Goal: Information Seeking & Learning: Learn about a topic

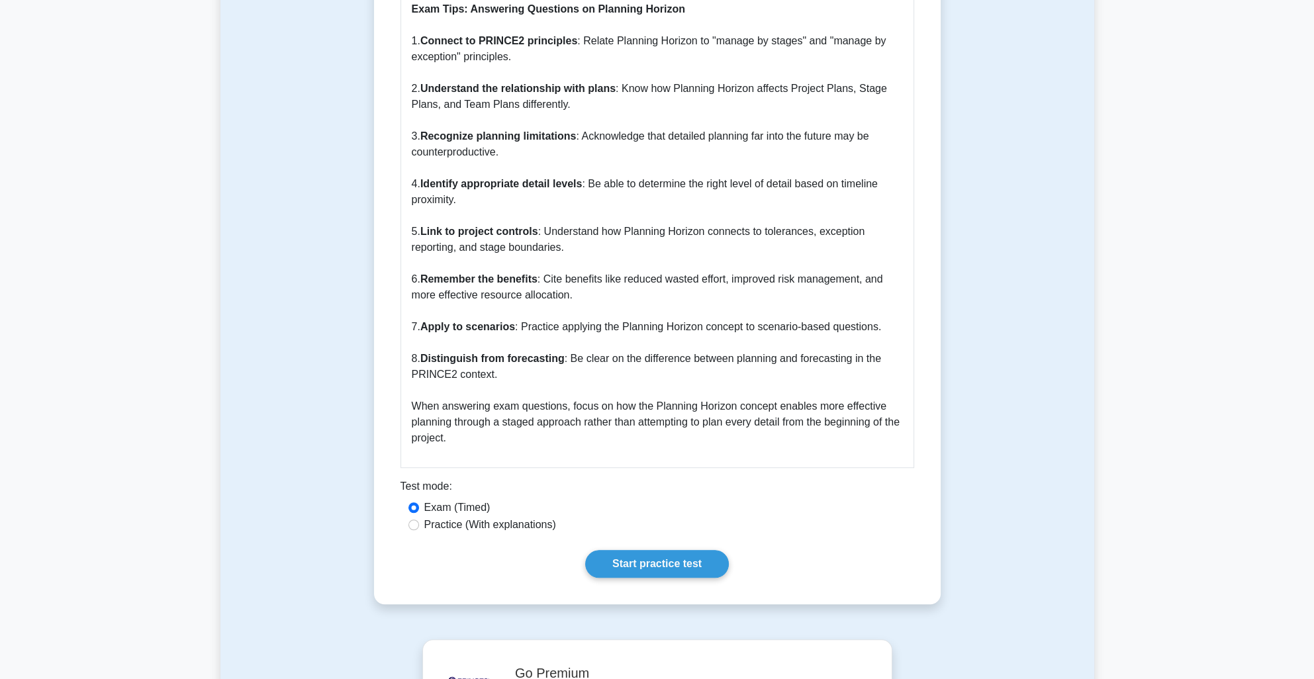
scroll to position [1258, 0]
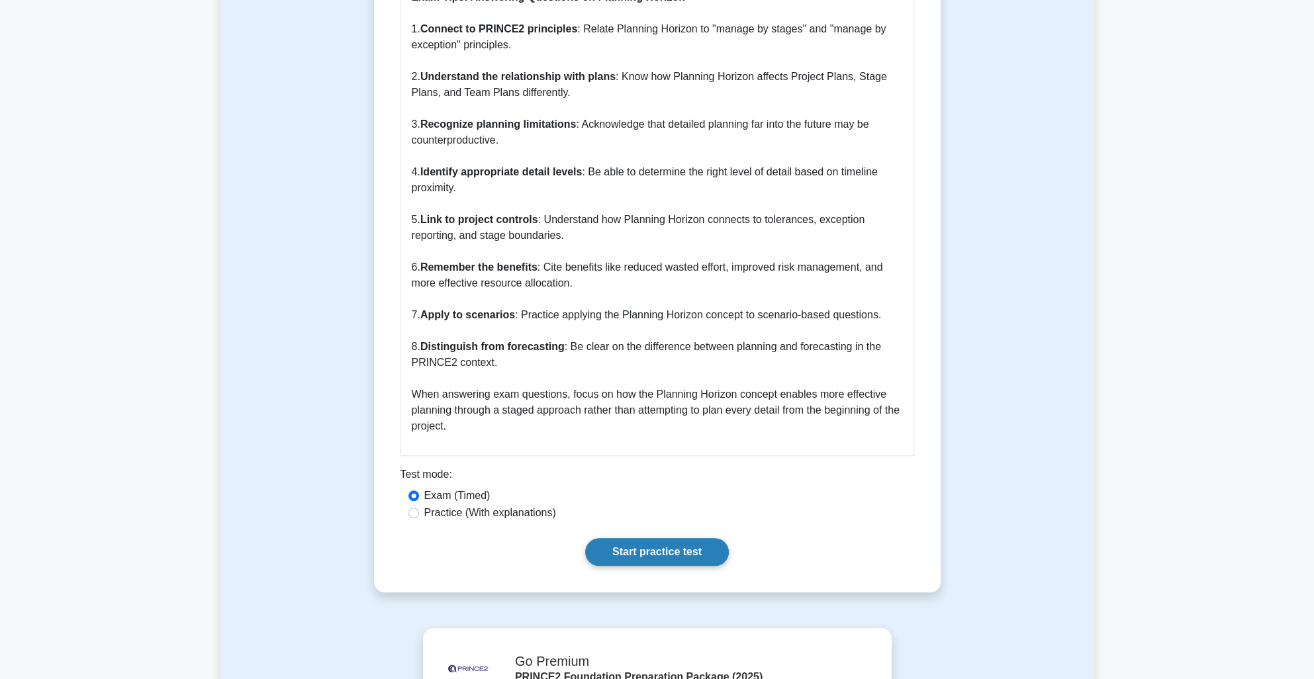
click at [665, 538] on link "Start practice test" at bounding box center [657, 552] width 144 height 28
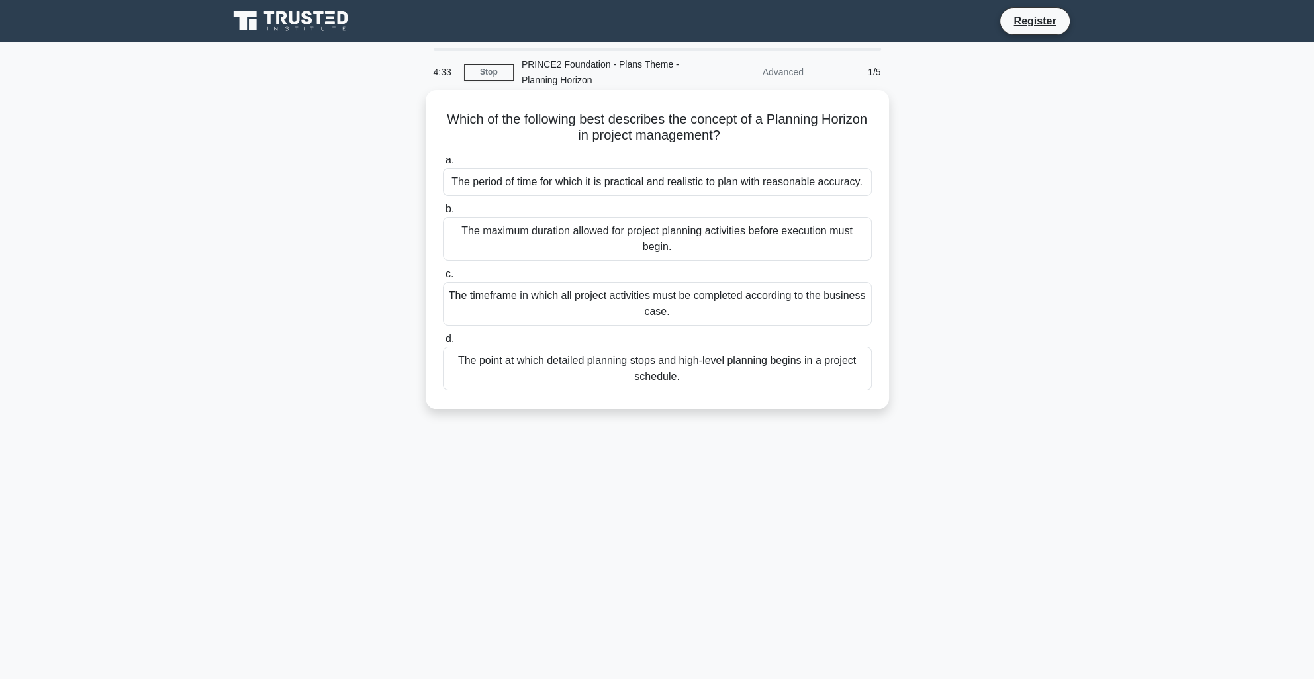
click at [529, 188] on div "The period of time for which it is practical and realistic to plan with reasona…" at bounding box center [657, 182] width 429 height 28
click at [443, 165] on input "a. The period of time for which it is practical and realistic to plan with reas…" at bounding box center [443, 160] width 0 height 9
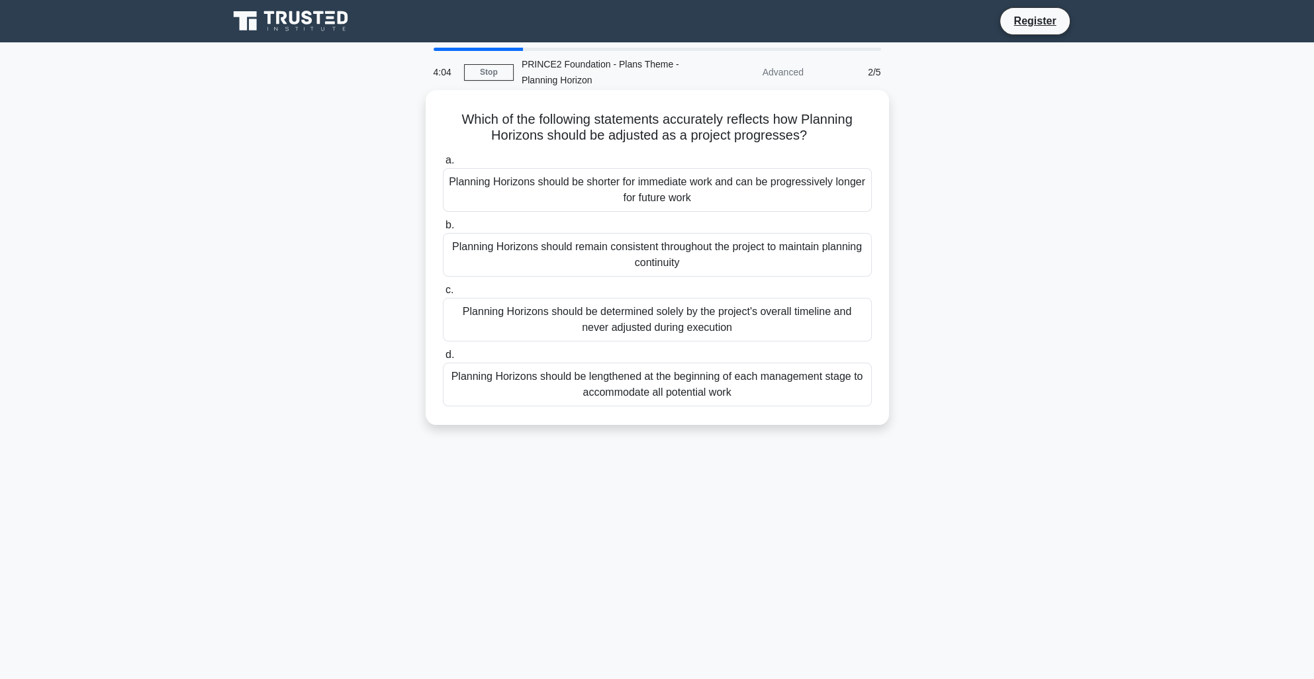
click at [701, 322] on div "Planning Horizons should be determined solely by the project's overall timeline…" at bounding box center [657, 320] width 429 height 44
click at [443, 295] on input "c. Planning Horizons should be determined solely by the project's overall timel…" at bounding box center [443, 290] width 0 height 9
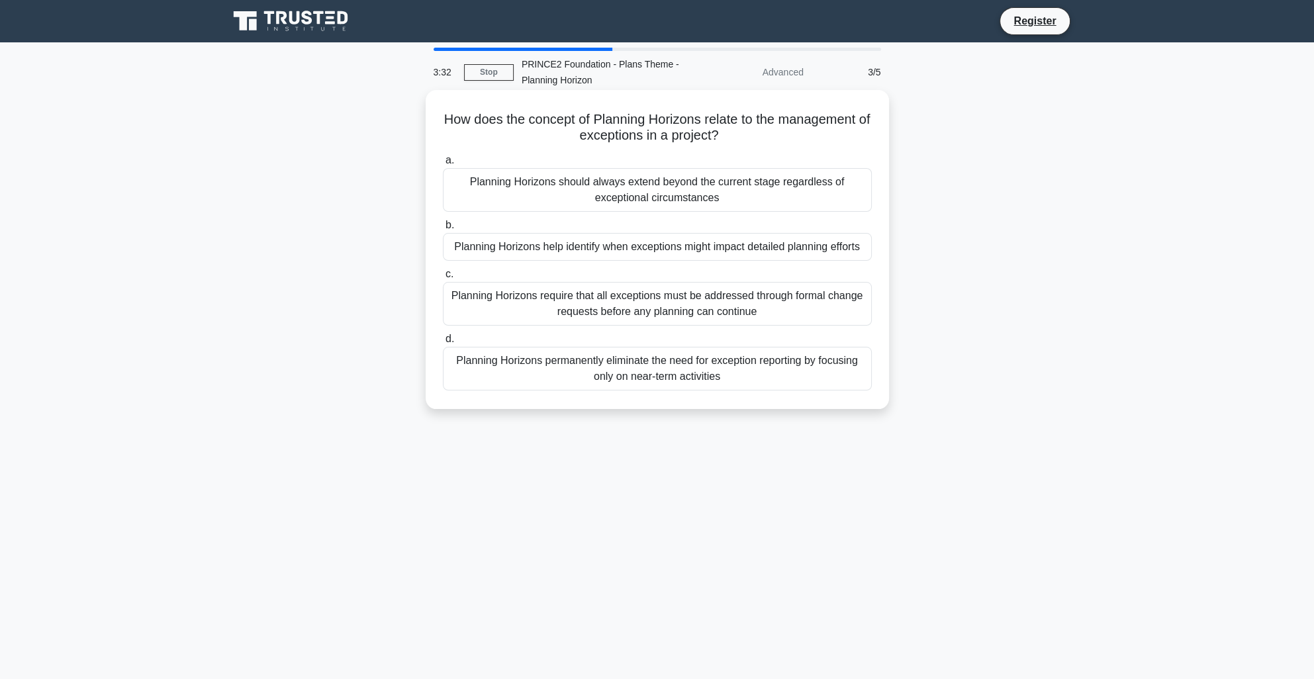
click at [573, 309] on div "Planning Horizons require that all exceptions must be addressed through formal …" at bounding box center [657, 304] width 429 height 44
click at [443, 279] on input "c. Planning Horizons require that all exceptions must be addressed through form…" at bounding box center [443, 274] width 0 height 9
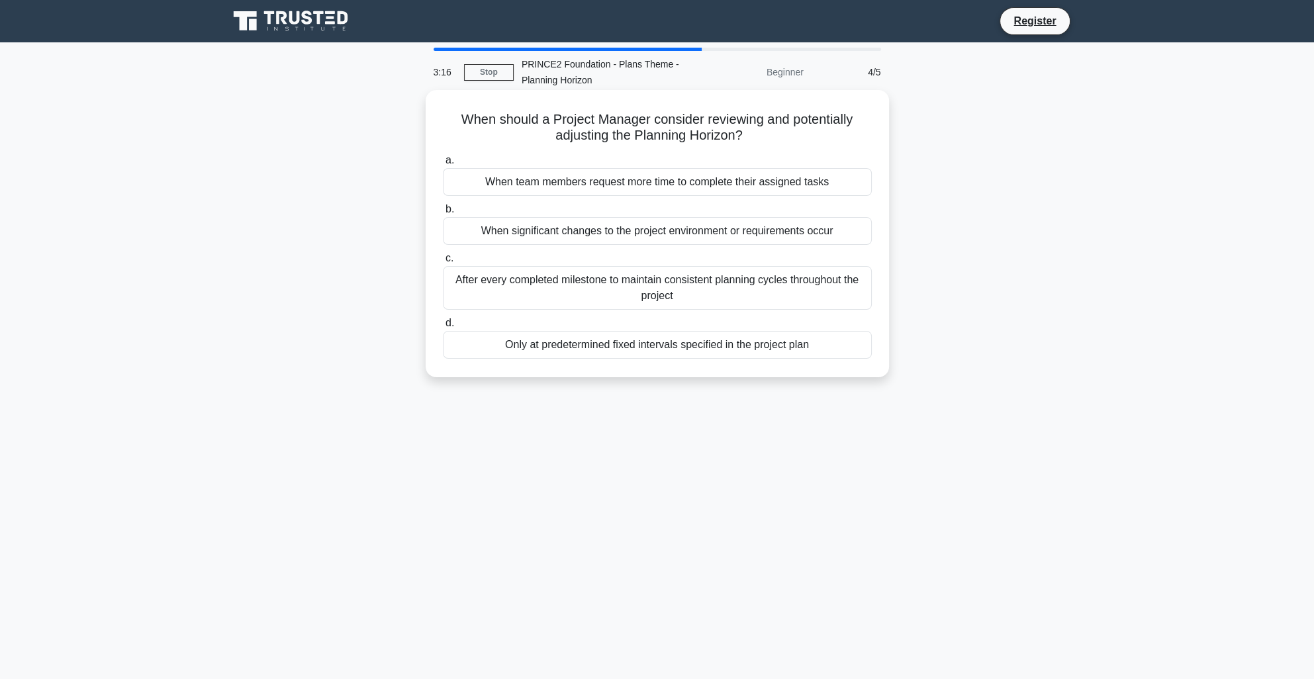
click at [584, 346] on div "Only at predetermined fixed intervals specified in the project plan" at bounding box center [657, 345] width 429 height 28
click at [443, 328] on input "d. Only at predetermined fixed intervals specified in the project plan" at bounding box center [443, 323] width 0 height 9
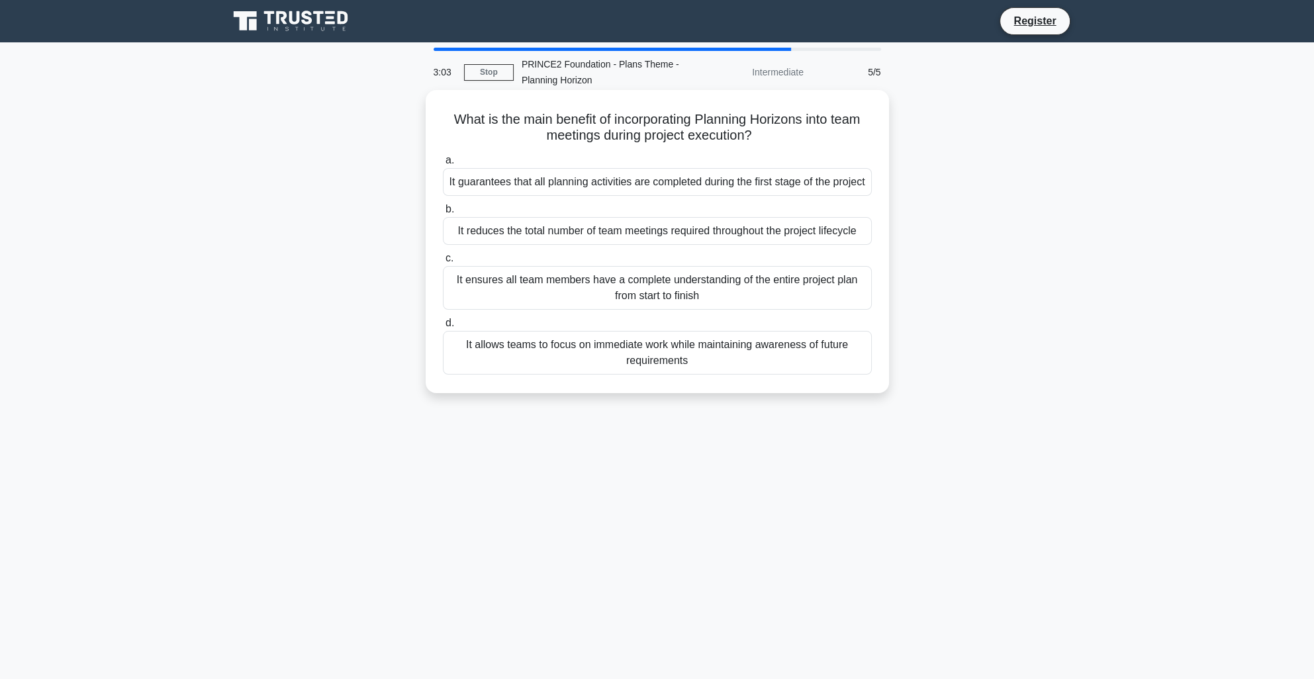
click at [575, 303] on div "It ensures all team members have a complete understanding of the entire project…" at bounding box center [657, 288] width 429 height 44
click at [443, 263] on input "c. It ensures all team members have a complete understanding of the entire proj…" at bounding box center [443, 258] width 0 height 9
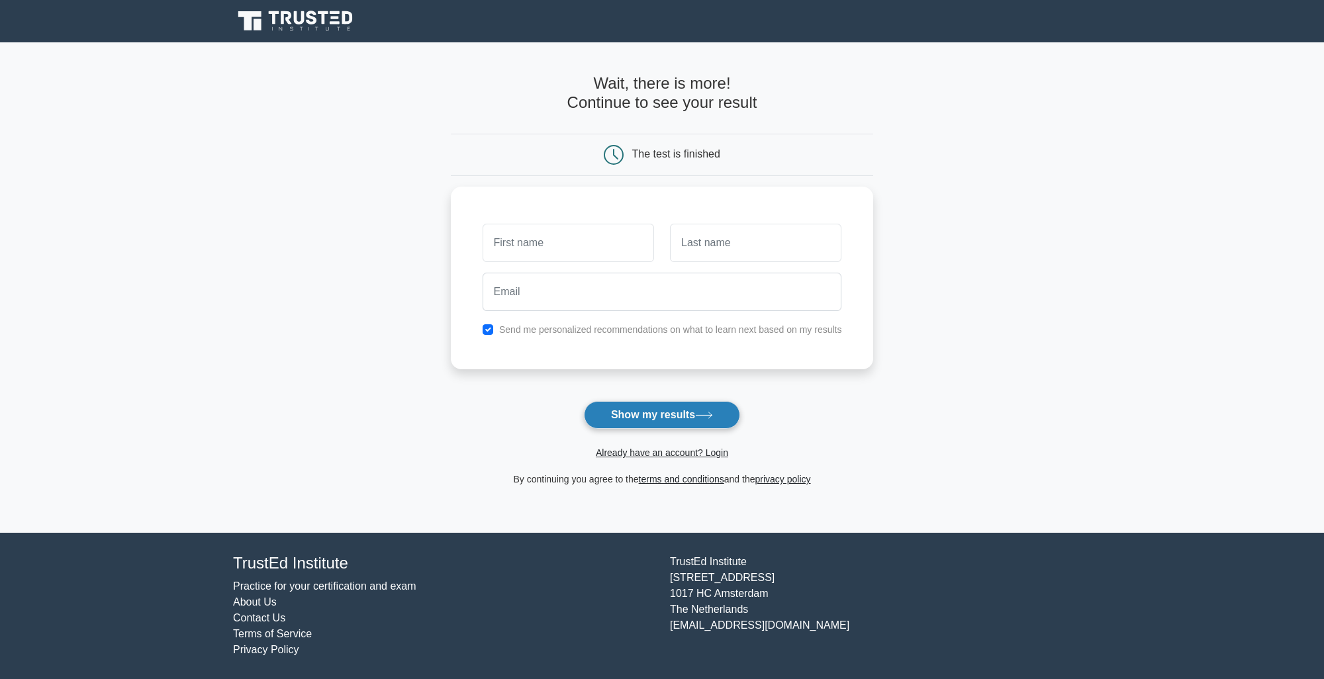
click at [625, 415] on button "Show my results" at bounding box center [662, 415] width 156 height 28
click at [528, 400] on form "Wait, there is more! Continue to see your result The test is finished and the" at bounding box center [662, 280] width 423 height 413
